Goal: Task Accomplishment & Management: Use online tool/utility

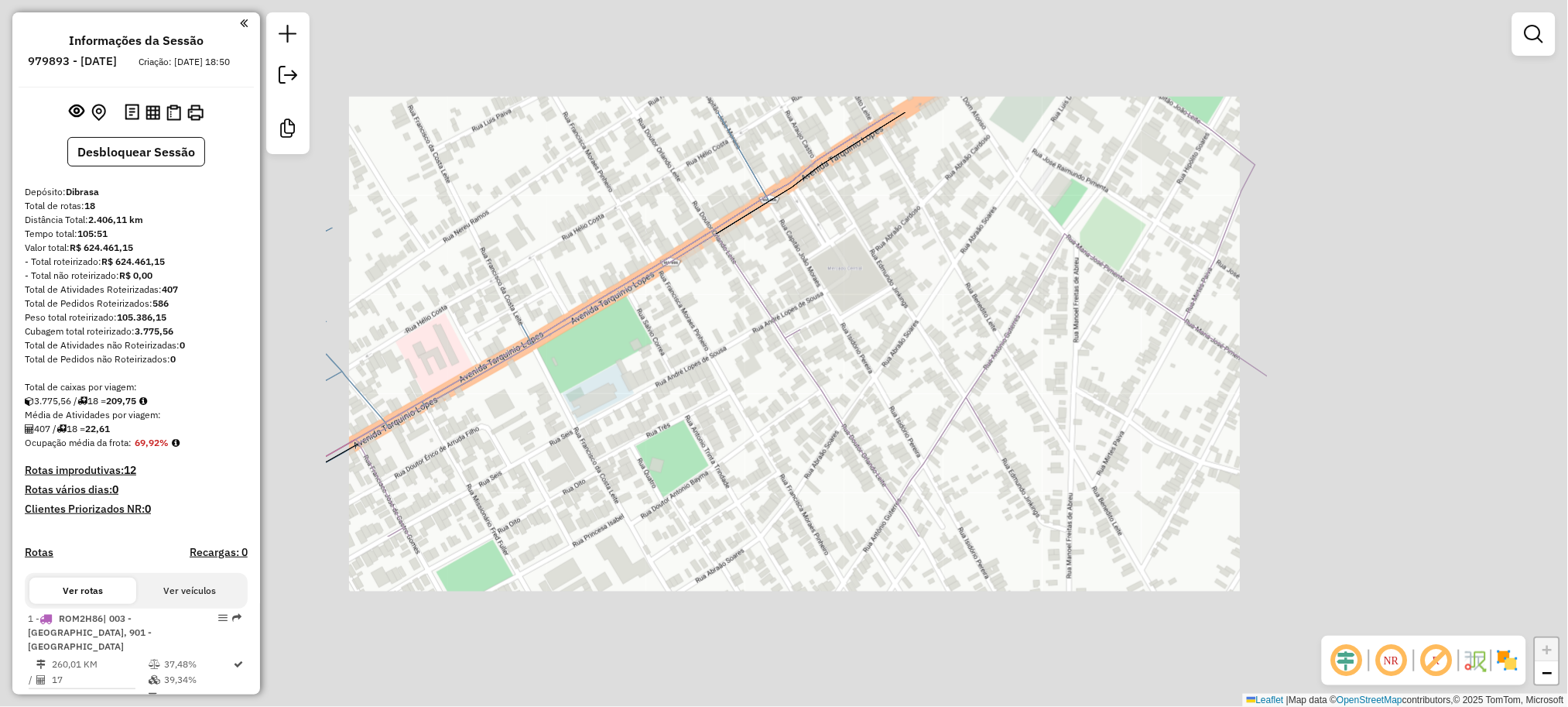
scroll to position [1546, 0]
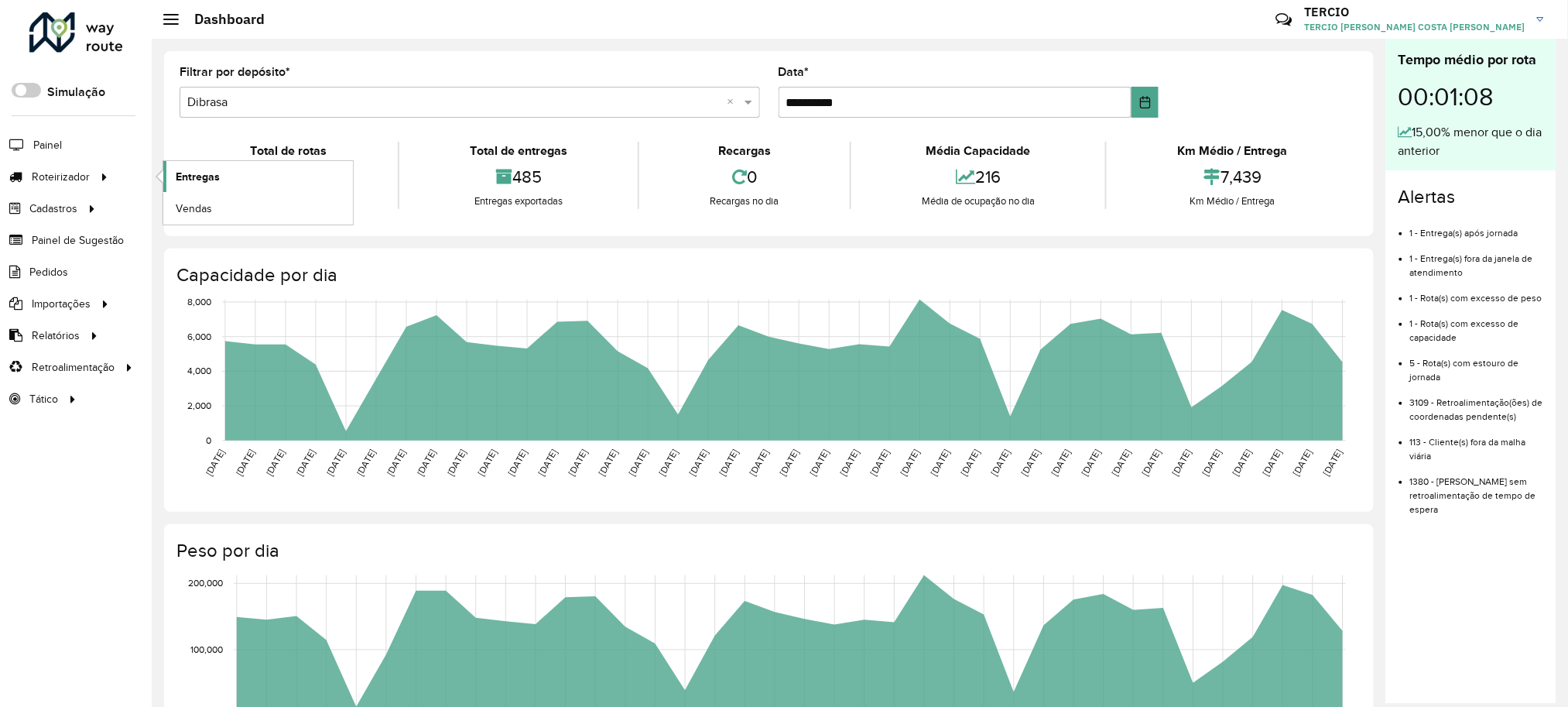
click at [241, 174] on link "Entregas" at bounding box center [258, 176] width 189 height 31
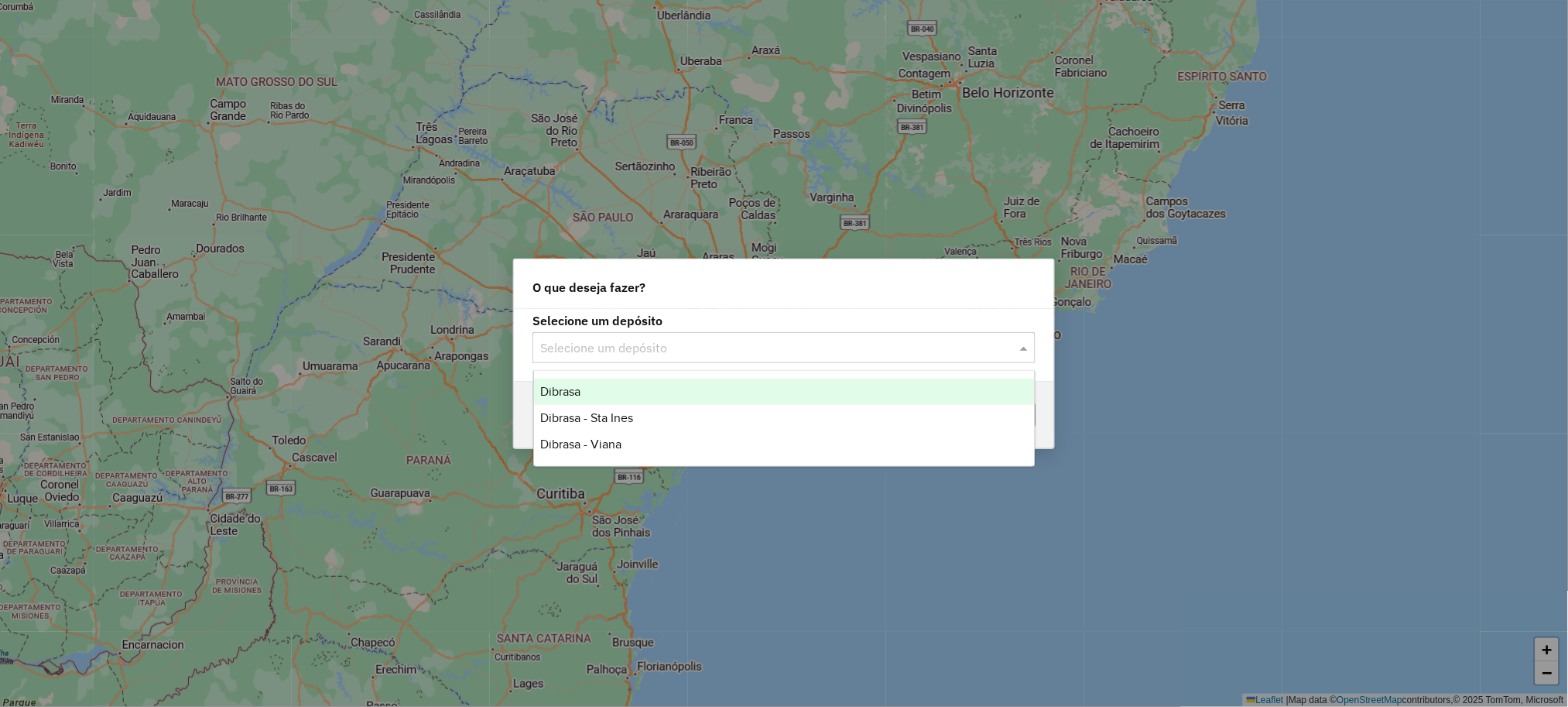
click at [575, 340] on input "text" at bounding box center [769, 349] width 457 height 19
click at [594, 402] on div "Dibrasa" at bounding box center [784, 392] width 501 height 26
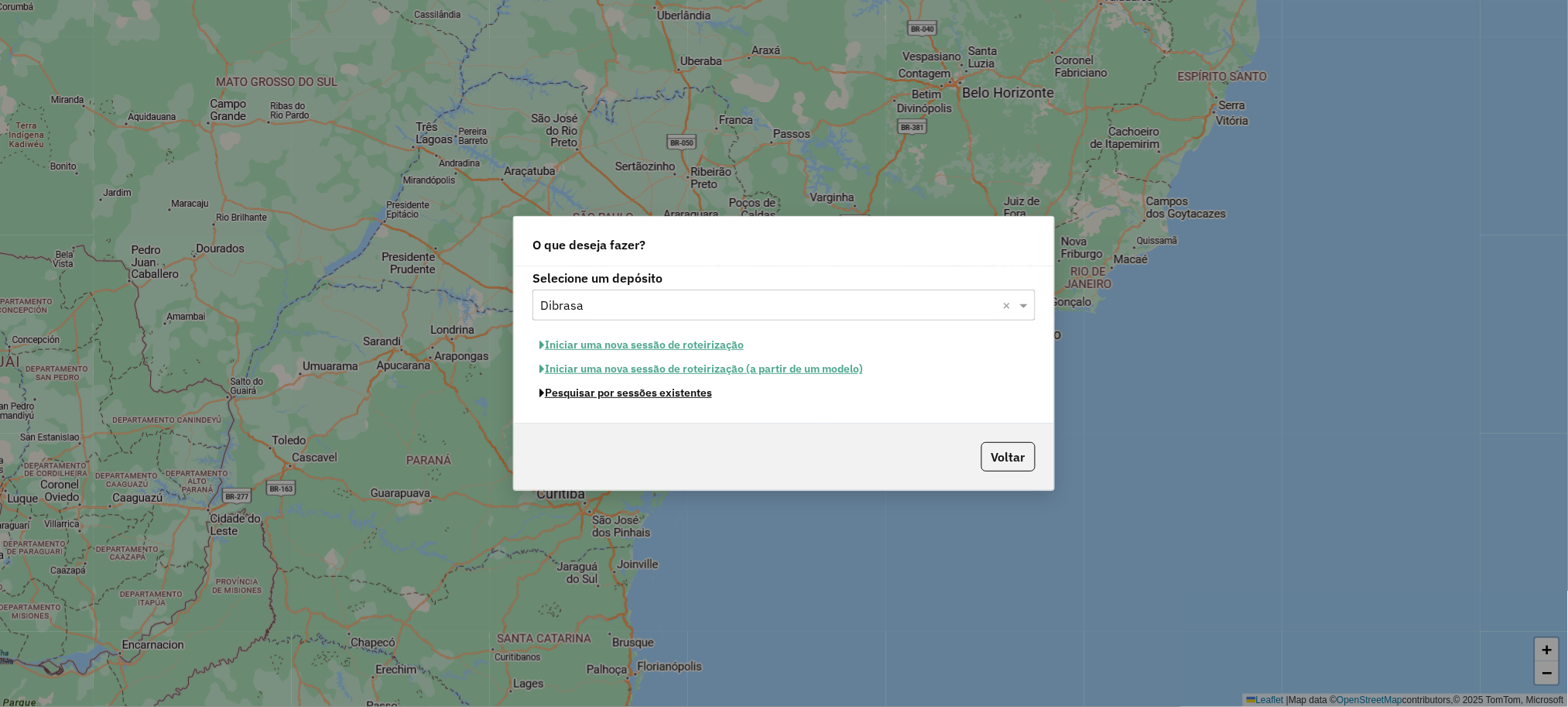
click at [603, 395] on button "Pesquisar por sessões existentes" at bounding box center [626, 392] width 186 height 24
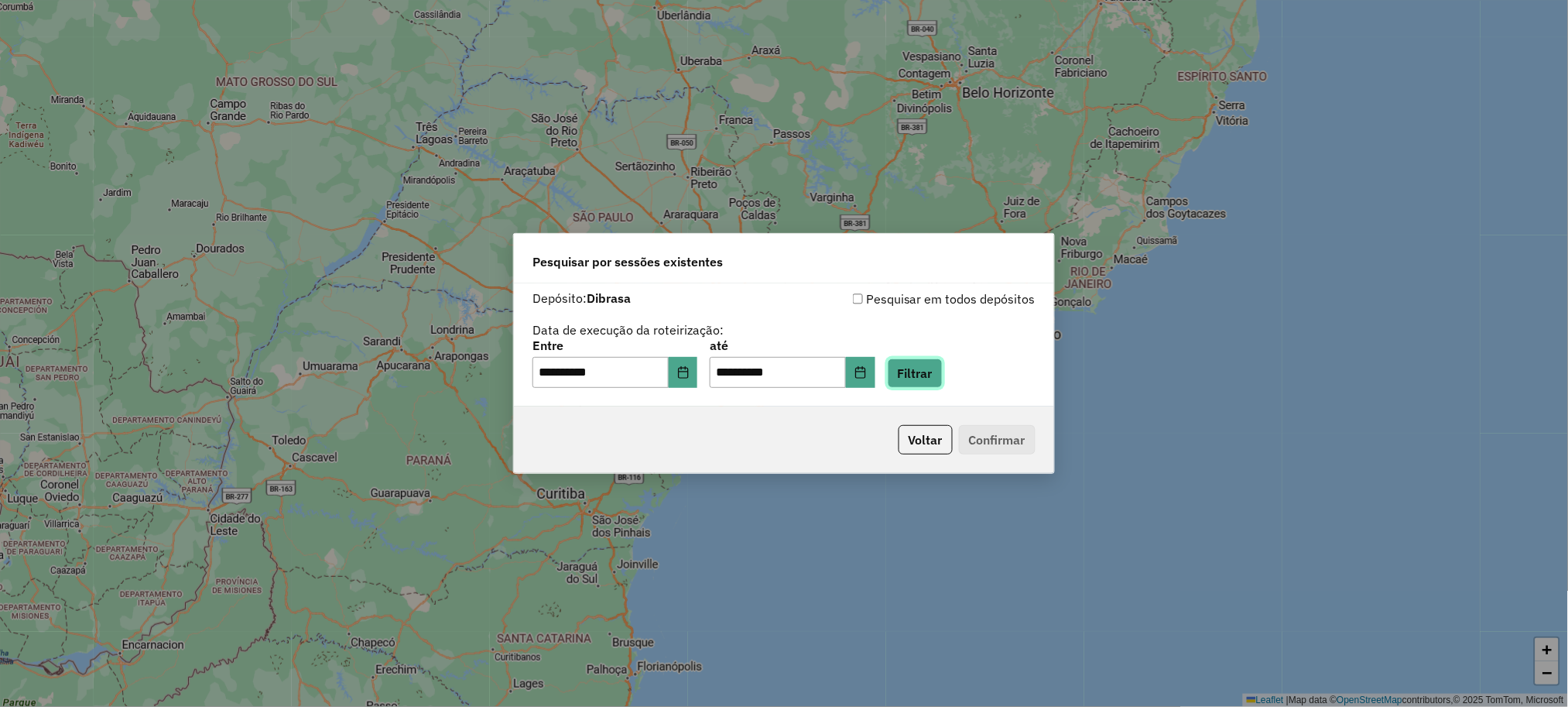
click at [929, 381] on button "Filtrar" at bounding box center [915, 373] width 55 height 30
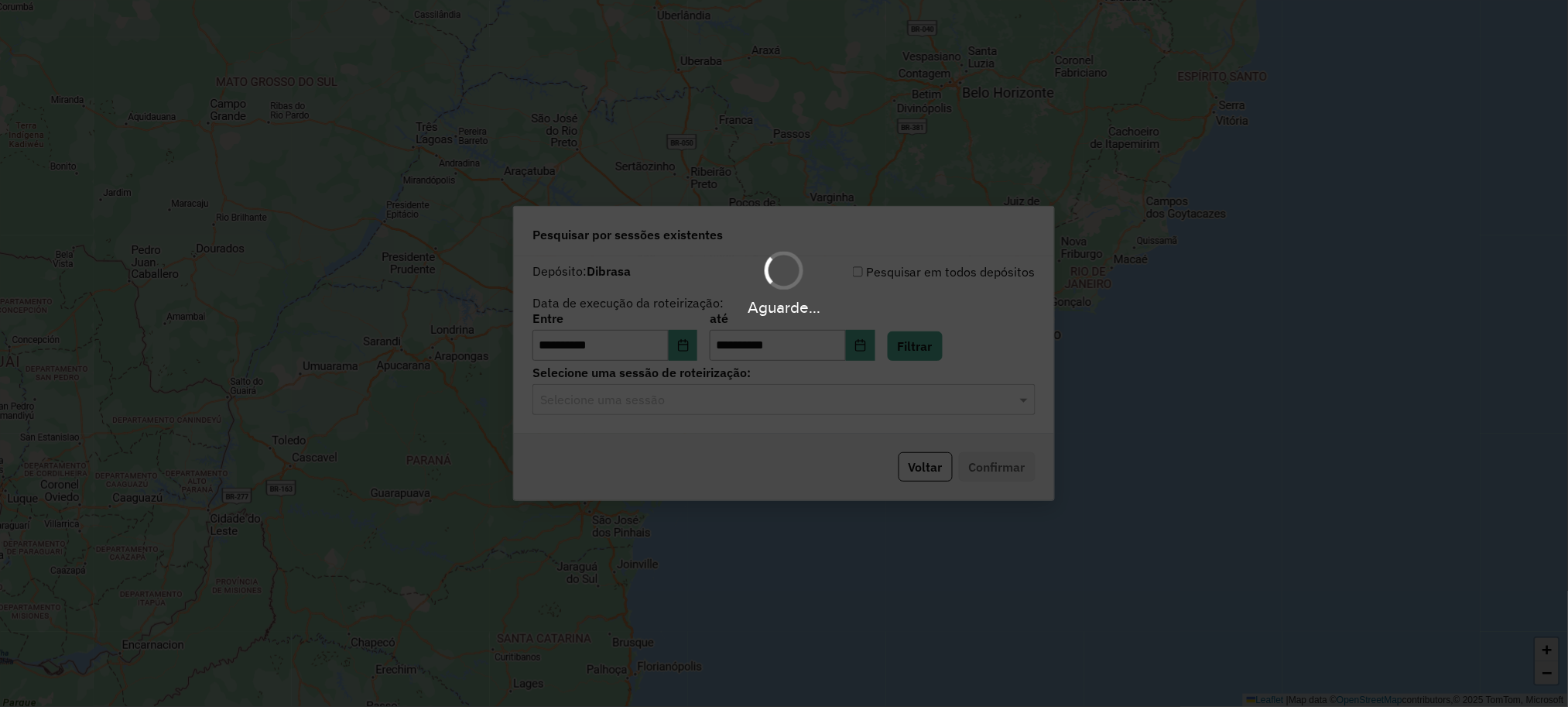
click at [601, 416] on div "Aguarde..." at bounding box center [784, 354] width 1568 height 707
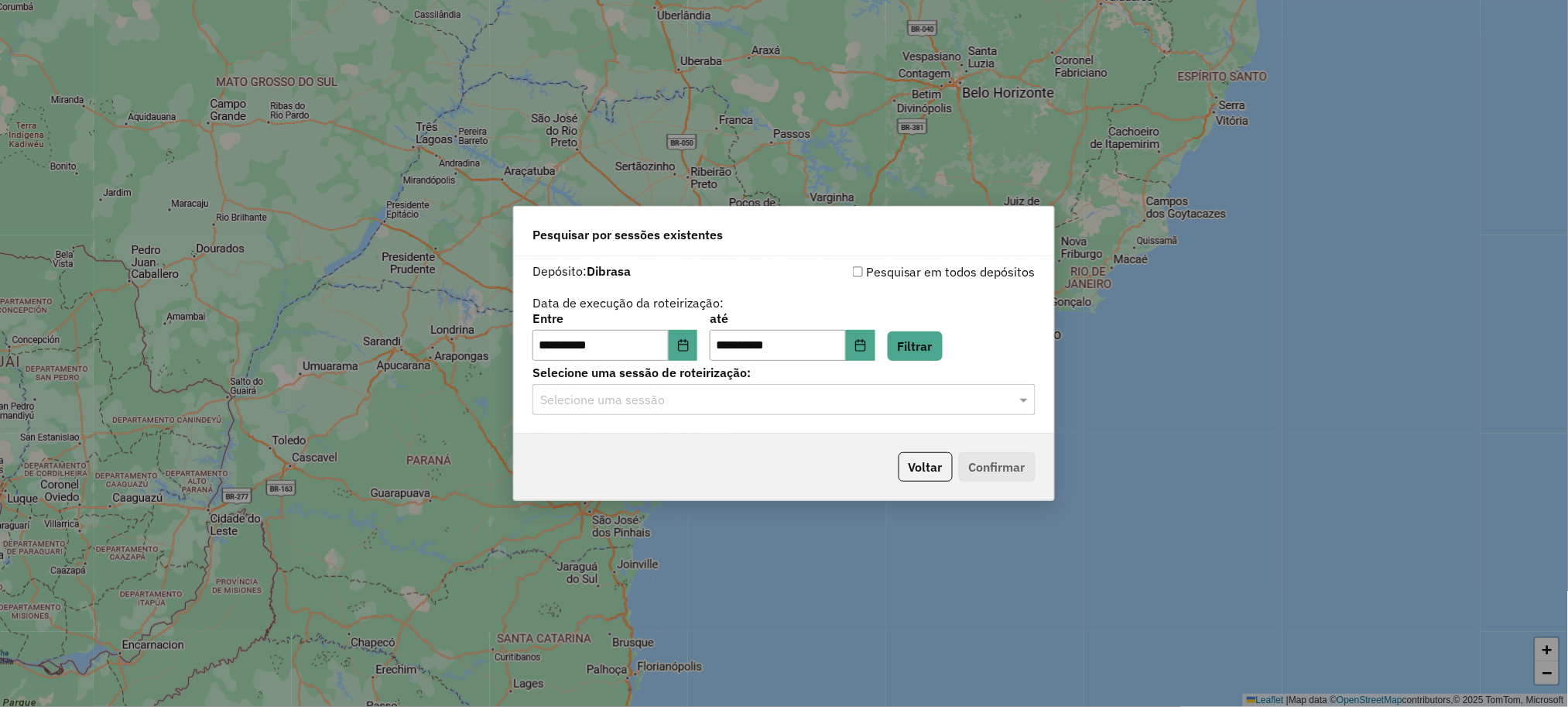
drag, startPoint x: 598, startPoint y: 399, endPoint x: 594, endPoint y: 411, distance: 12.6
click at [594, 411] on div "Selecione uma sessão" at bounding box center [784, 399] width 503 height 31
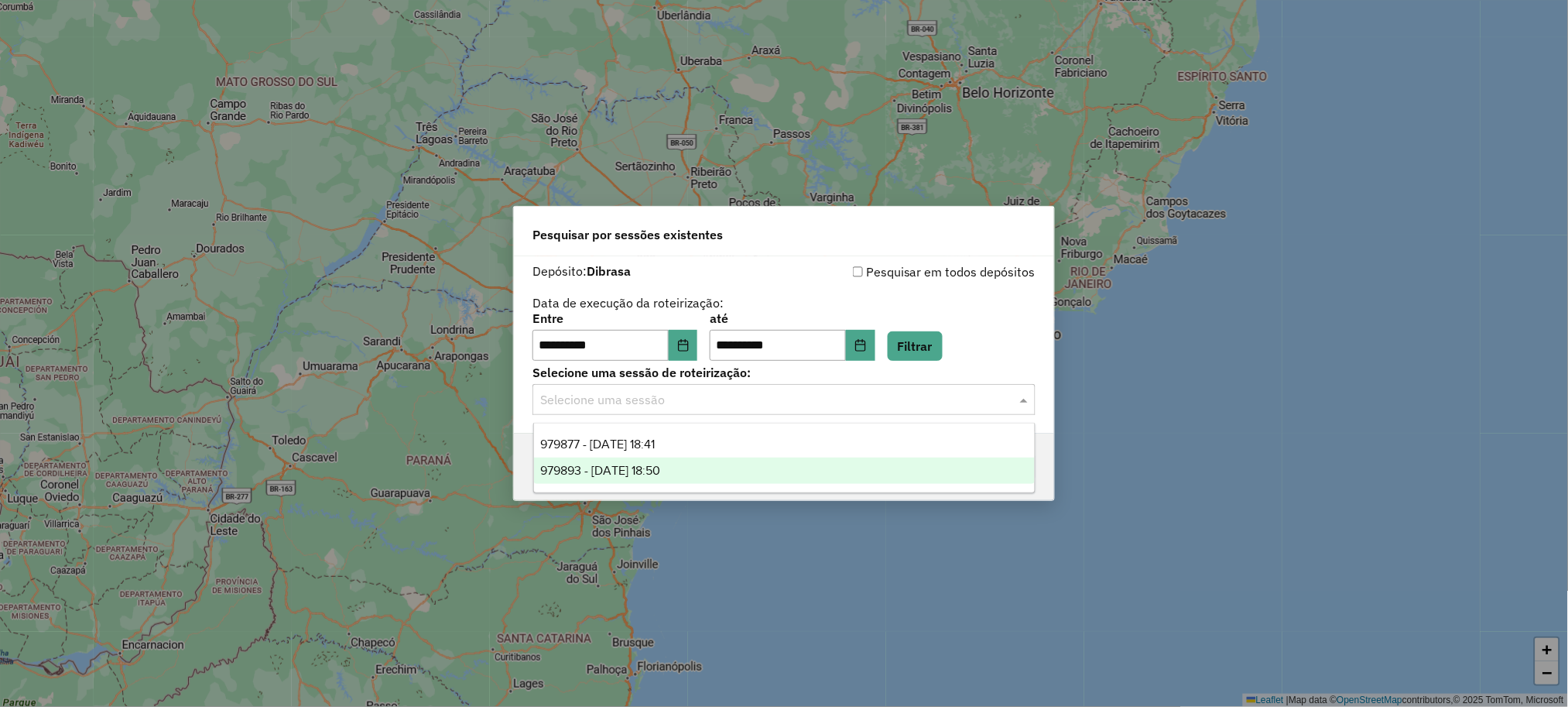
click at [582, 465] on span "979893 - [DATE] 18:50" at bounding box center [600, 470] width 120 height 13
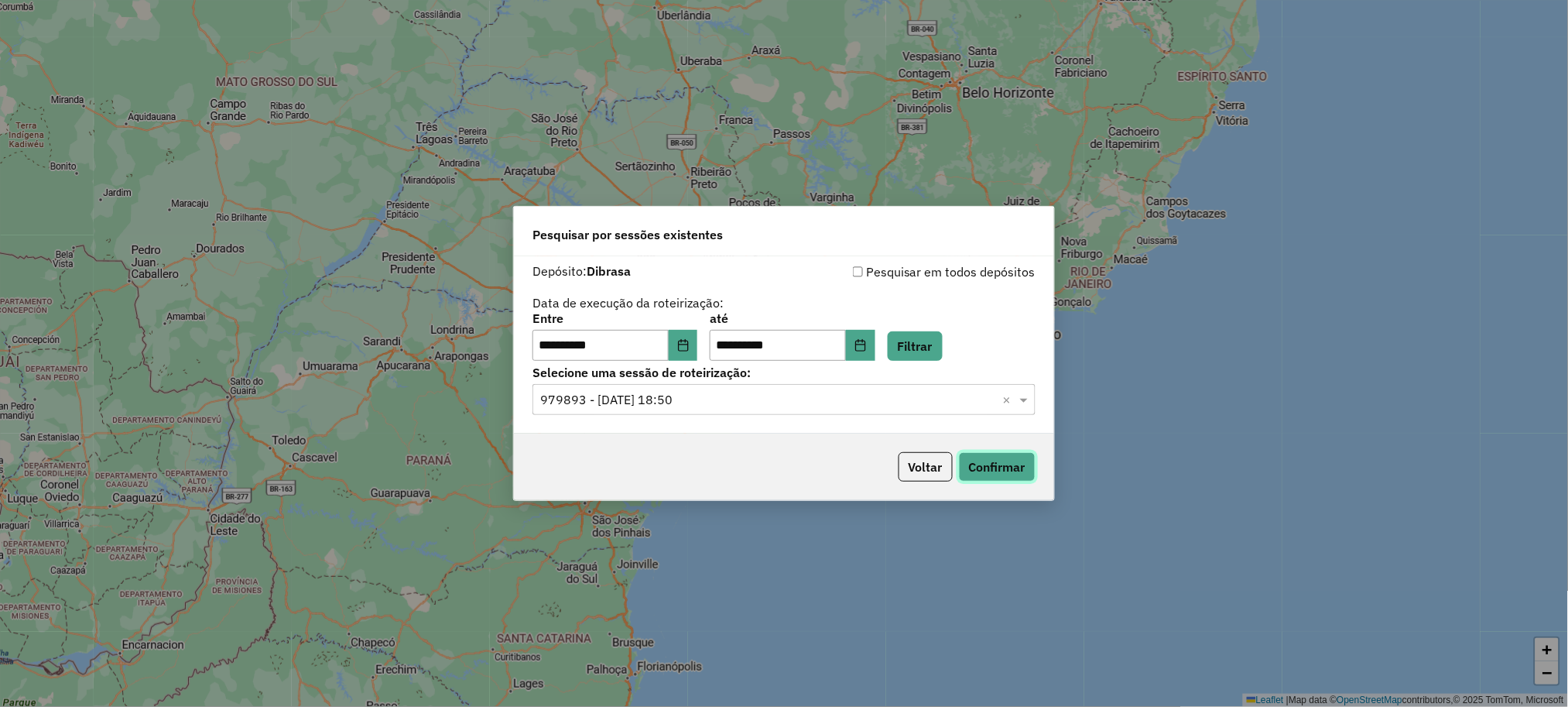
click at [1007, 458] on button "Confirmar" at bounding box center [997, 467] width 77 height 30
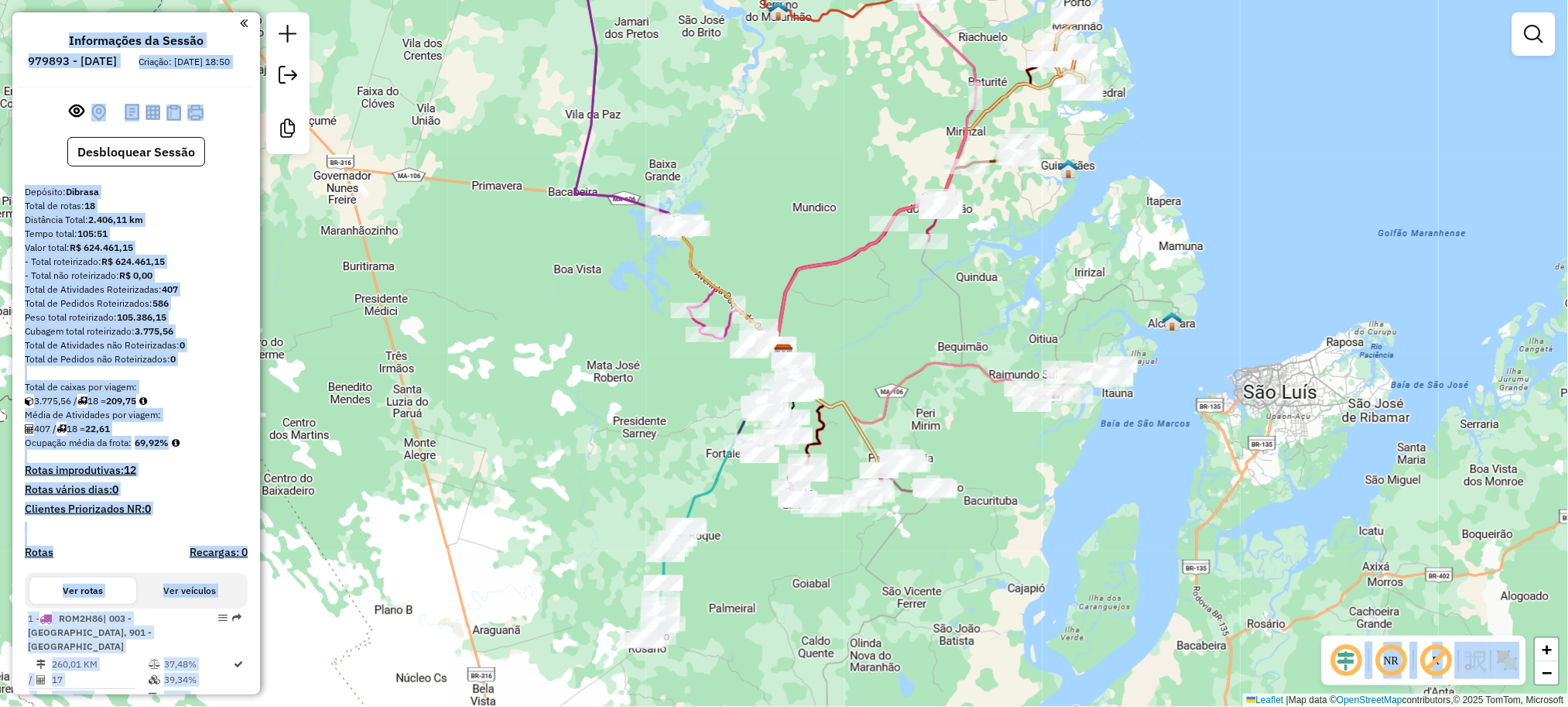
drag, startPoint x: 575, startPoint y: 170, endPoint x: 562, endPoint y: 382, distance: 212.4
click at [562, 382] on hb-app "Aguarde... Pop-up bloqueado! Seu navegador bloqueou automáticamente a abertura …" at bounding box center [784, 354] width 1568 height 707
drag, startPoint x: 562, startPoint y: 382, endPoint x: 578, endPoint y: 489, distance: 108.2
click at [580, 492] on div "Janela de atendimento Grade de atendimento Capacidade Transportadoras Veículos …" at bounding box center [784, 354] width 1568 height 707
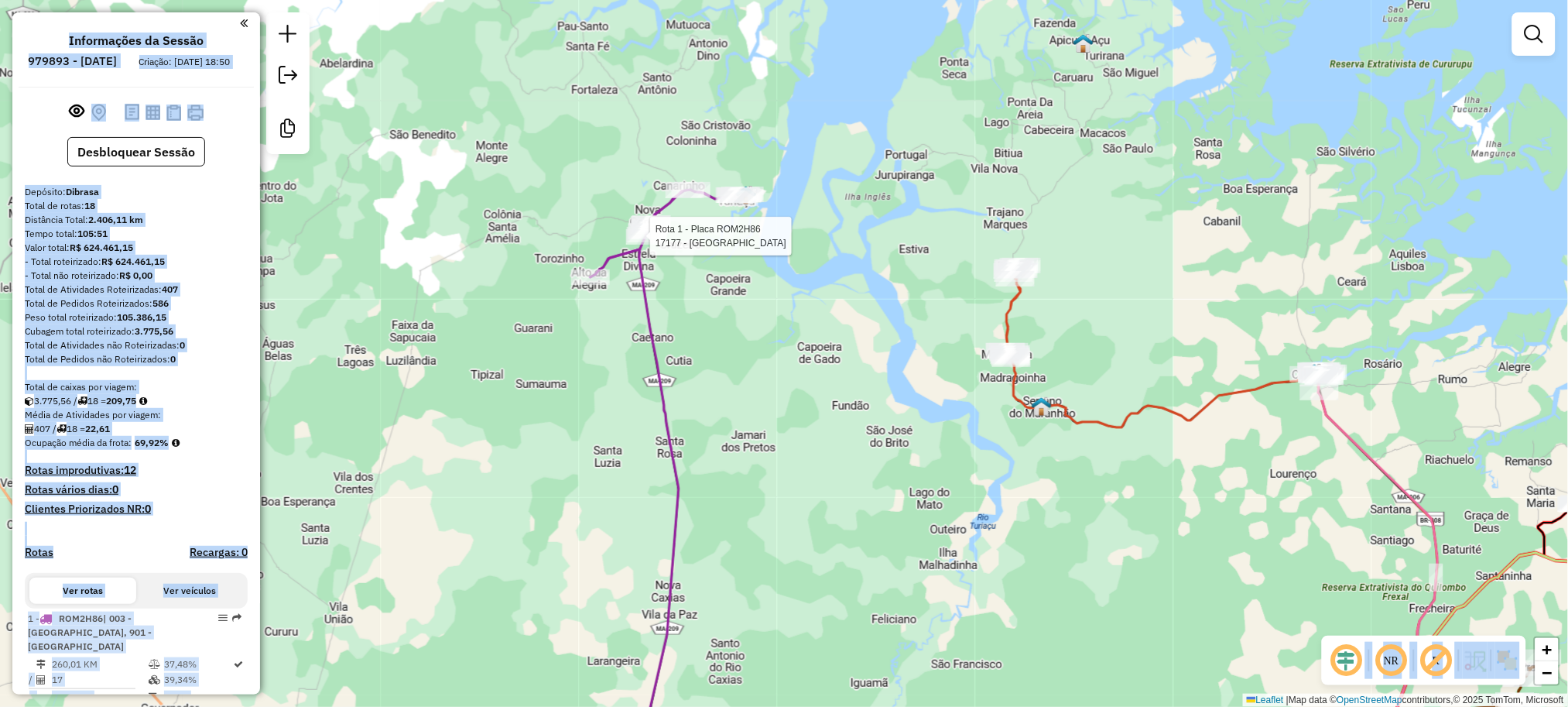
select select "**********"
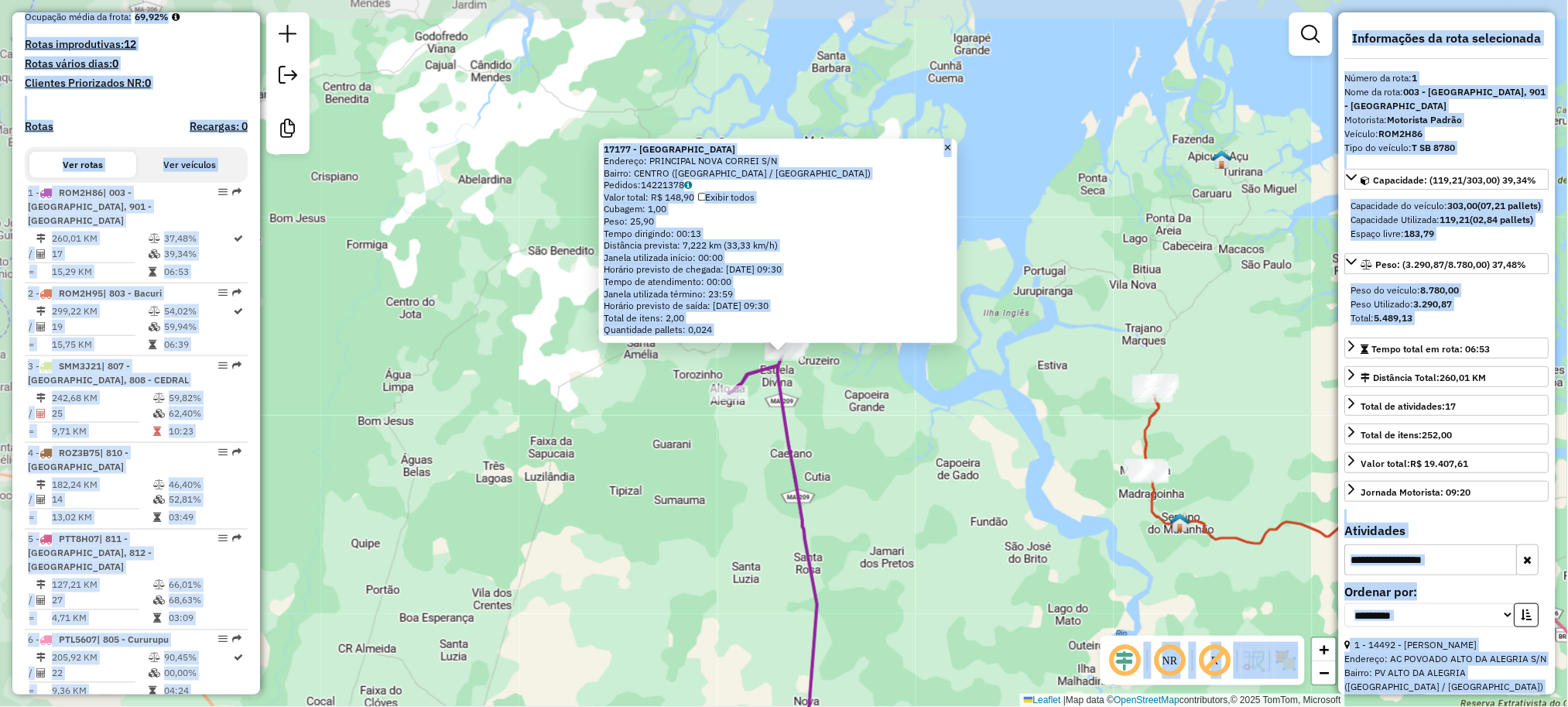
scroll to position [610, 0]
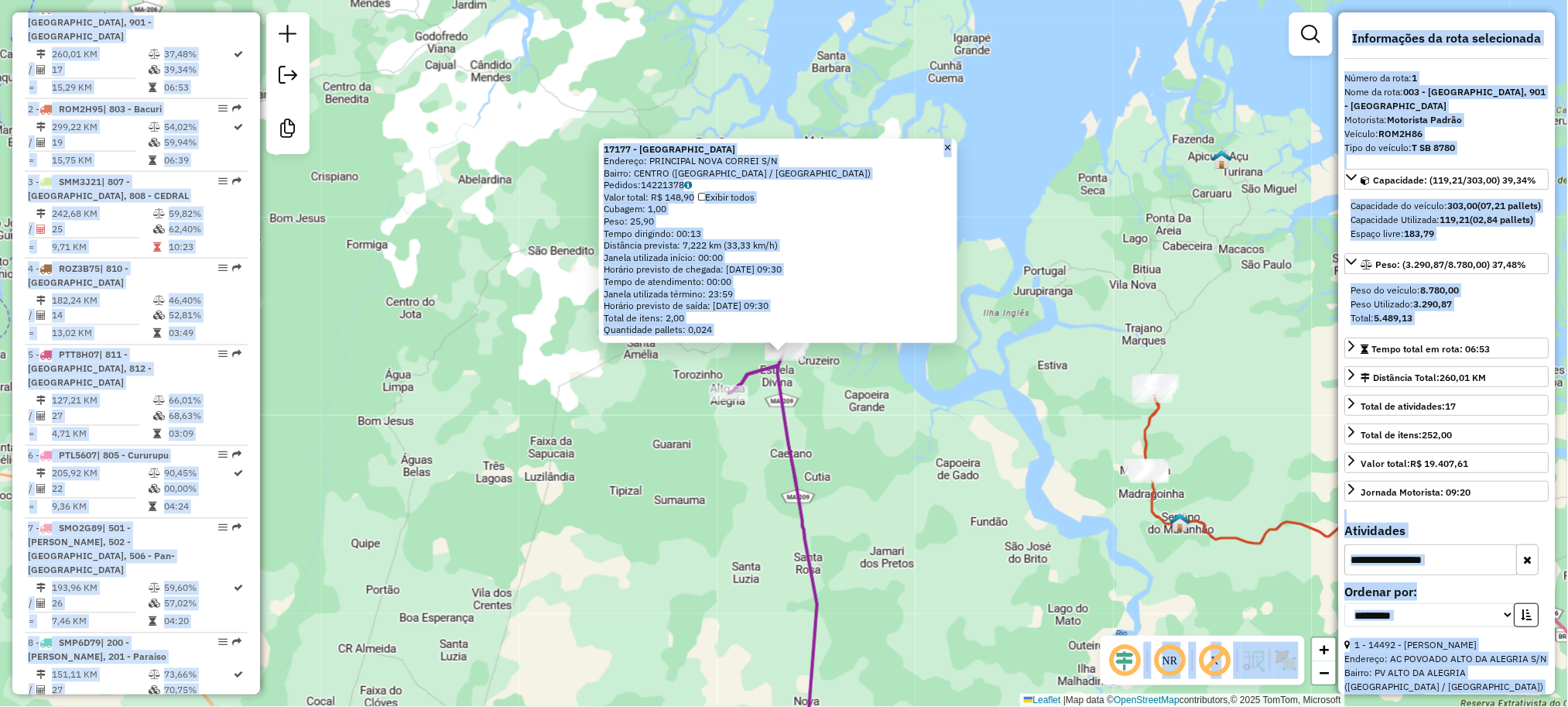
click at [465, 404] on div "17177 - ESPACO RESERVA Endereço: PRINCIPAL NOVA CORREI S/N Bairro: CENTRO (TURI…" at bounding box center [784, 354] width 1568 height 707
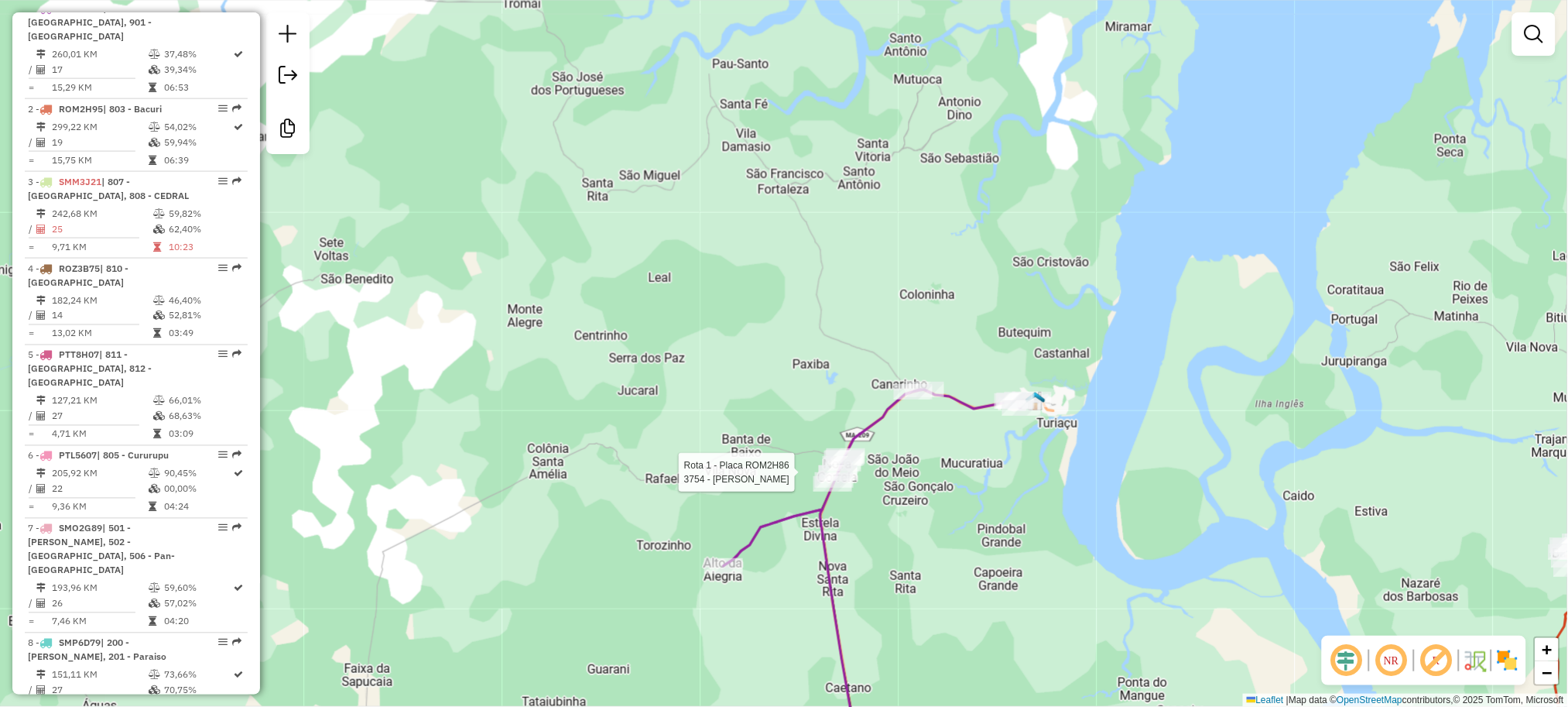
select select "**********"
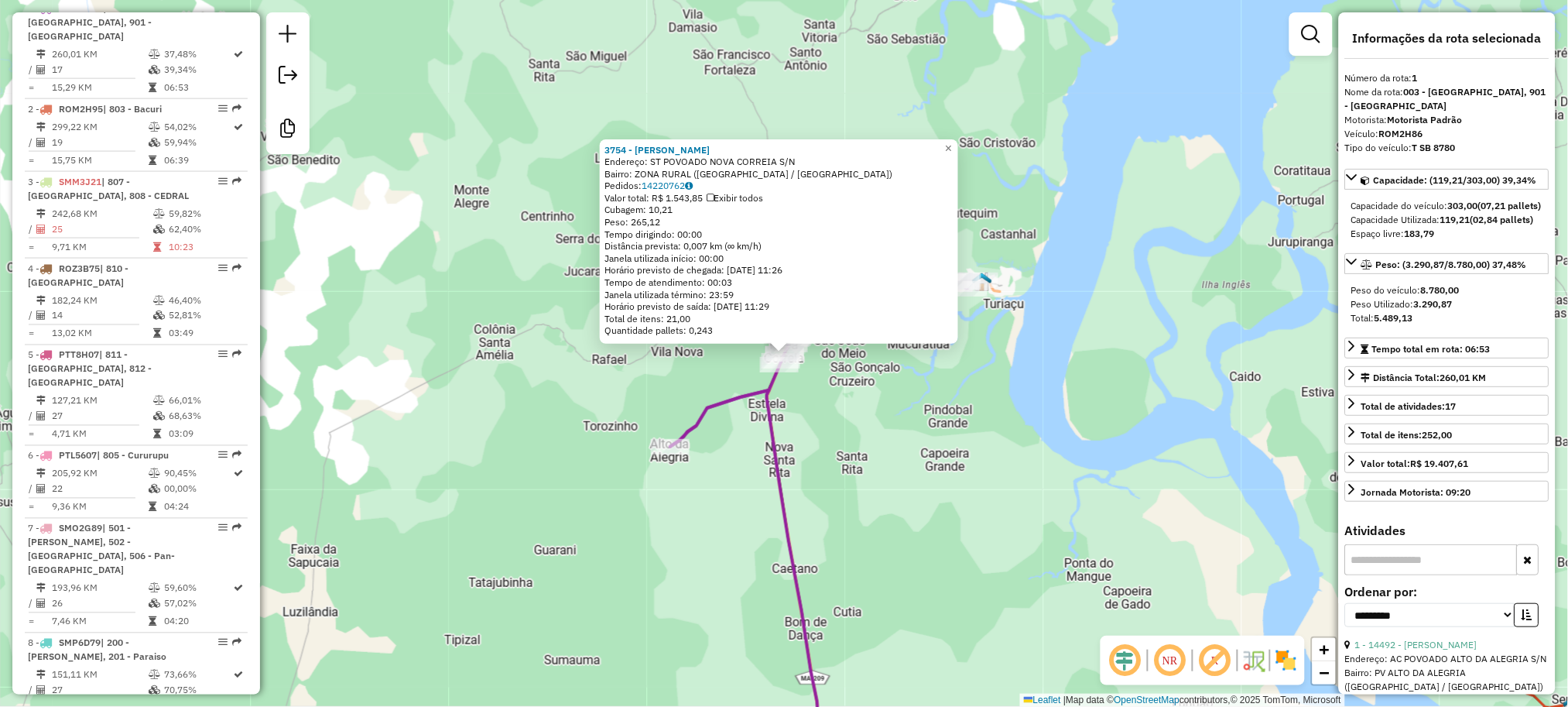
click at [444, 228] on div "3754 - JOAO BATISTA CARDOSO Endereço: ST POVOADO NOVA CORREIA S/N Bairro: ZONA …" at bounding box center [784, 354] width 1568 height 707
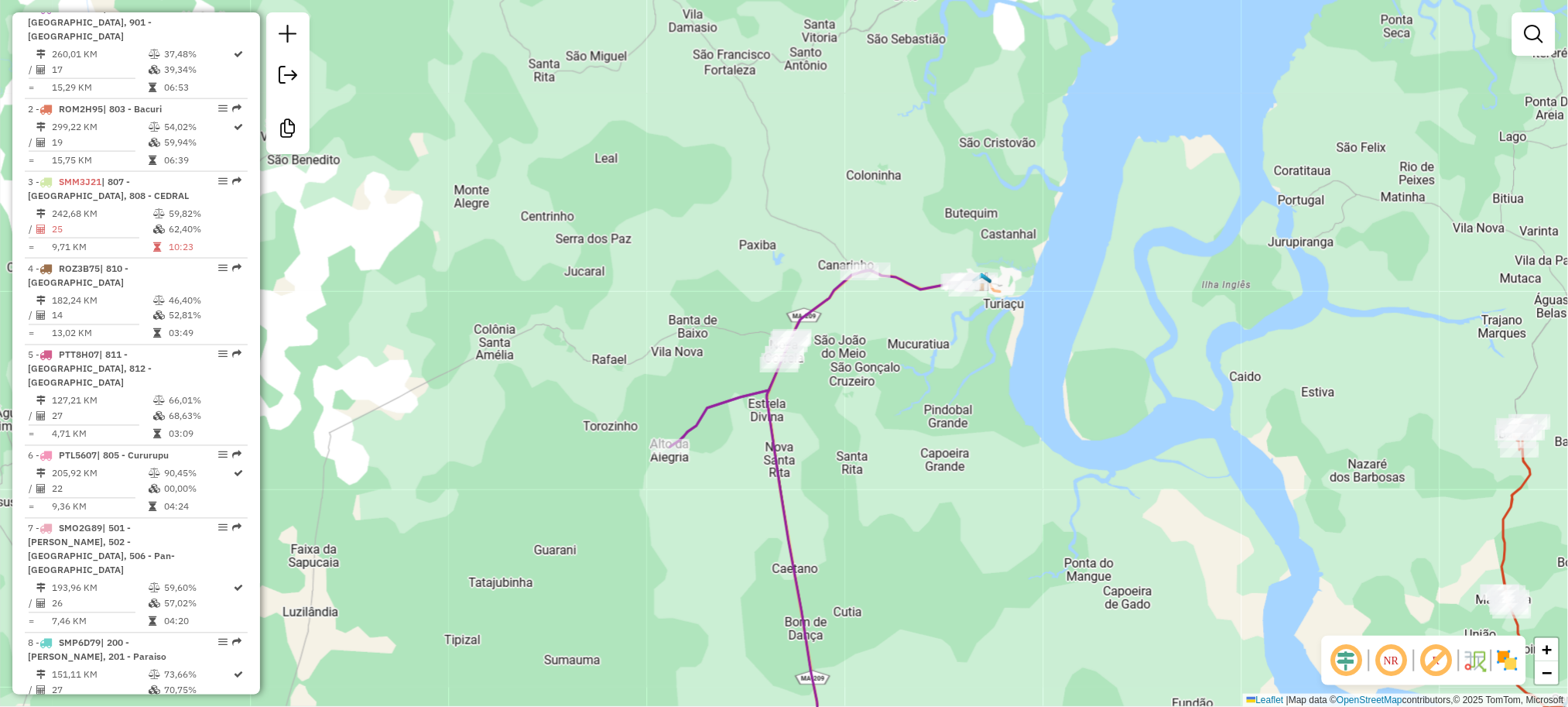
drag, startPoint x: 768, startPoint y: 320, endPoint x: 761, endPoint y: 315, distance: 8.6
click at [766, 318] on div "Janela de atendimento Grade de atendimento Capacidade Transportadoras Veículos …" at bounding box center [784, 354] width 1568 height 707
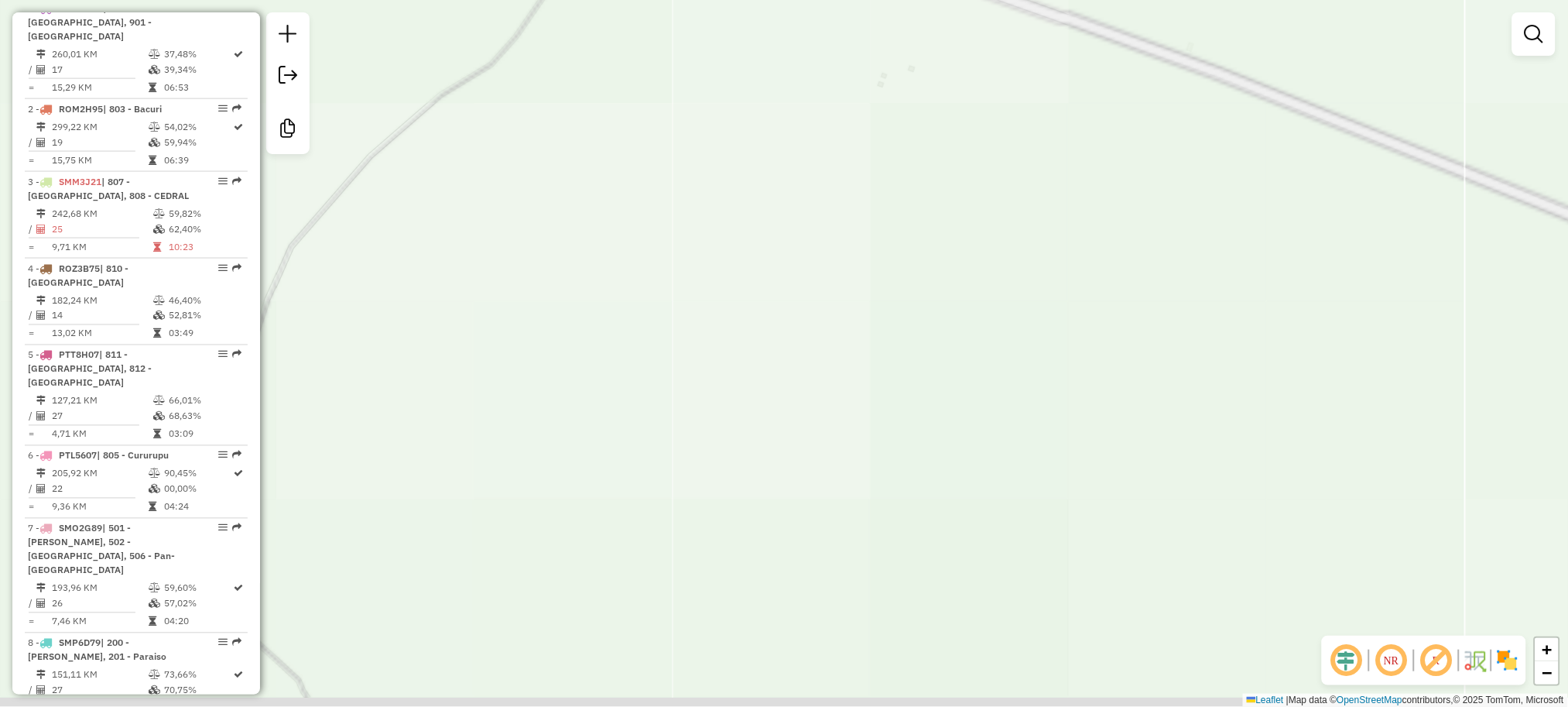
drag, startPoint x: 815, startPoint y: 612, endPoint x: 782, endPoint y: 333, distance: 280.9
click at [783, 430] on div "Janela de atendimento Grade de atendimento Capacidade Transportadoras Veículos …" at bounding box center [784, 354] width 1568 height 707
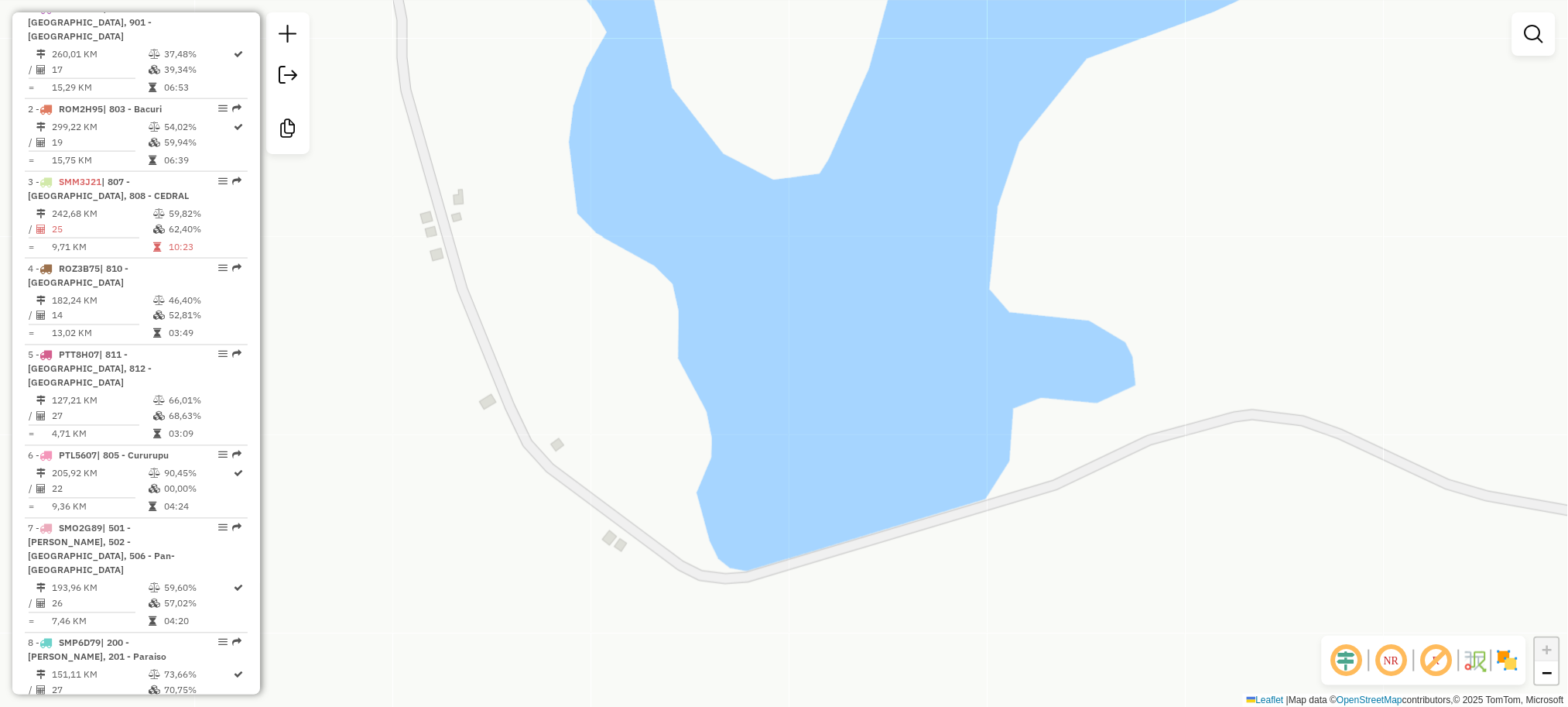
drag, startPoint x: 814, startPoint y: 336, endPoint x: 819, endPoint y: 348, distance: 13.0
click at [819, 348] on div "Janela de atendimento Grade de atendimento Capacidade Transportadoras Veículos …" at bounding box center [784, 354] width 1568 height 707
